Goal: Navigation & Orientation: Find specific page/section

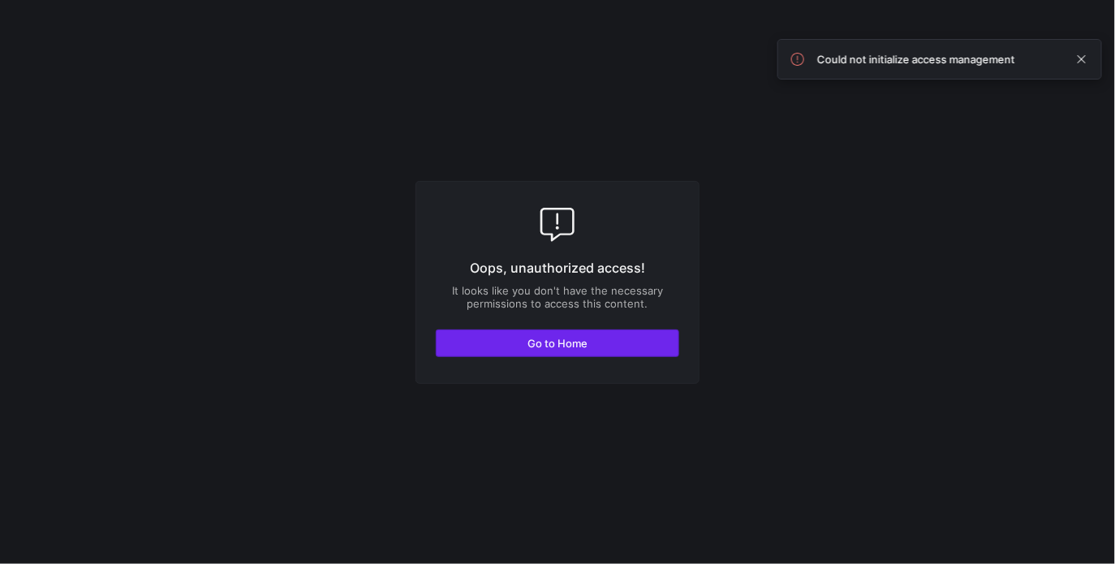
click at [561, 333] on span "button" at bounding box center [558, 343] width 242 height 26
click at [561, 334] on span "button" at bounding box center [558, 343] width 242 height 26
